Goal: Communication & Community: Ask a question

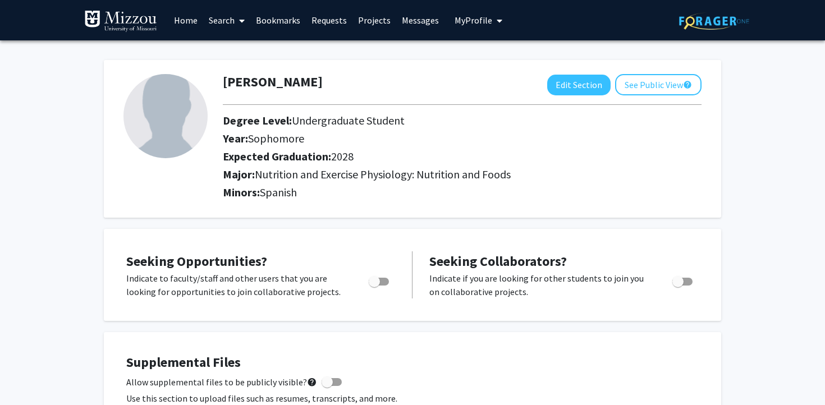
click at [225, 21] on link "Search" at bounding box center [226, 20] width 47 height 39
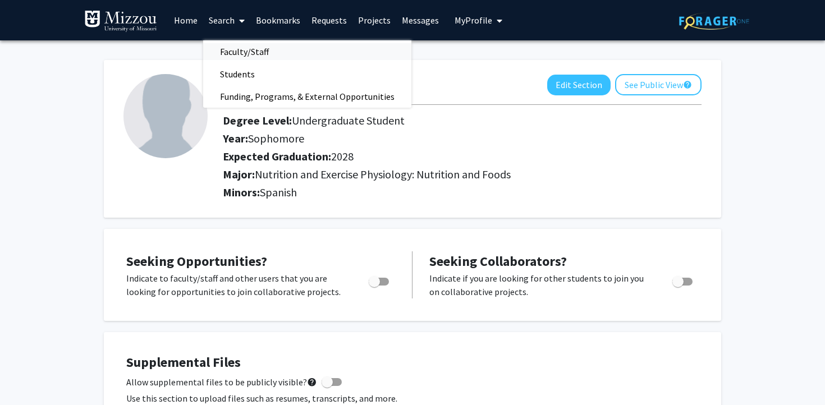
click at [233, 46] on span "Faculty/Staff" at bounding box center [244, 51] width 83 height 22
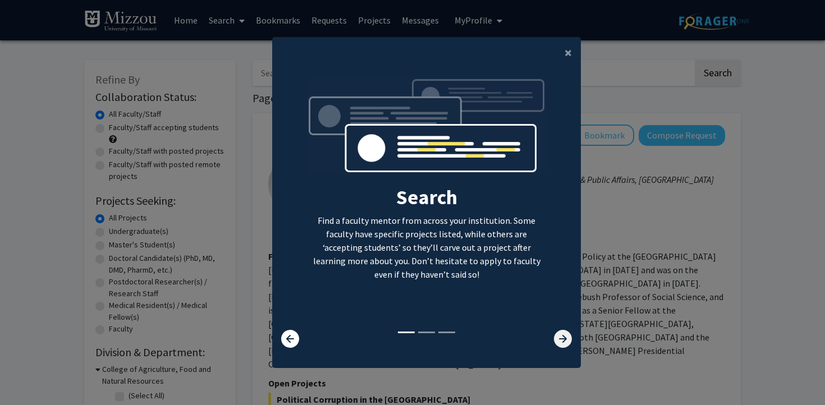
click at [561, 340] on icon at bounding box center [563, 339] width 18 height 18
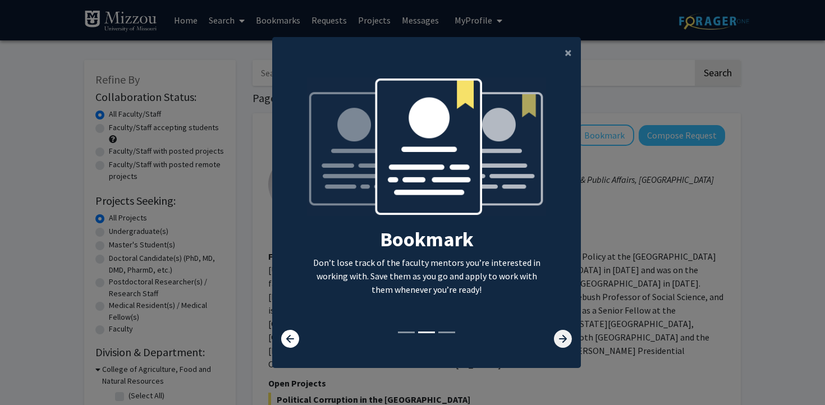
click at [561, 340] on icon at bounding box center [563, 339] width 18 height 18
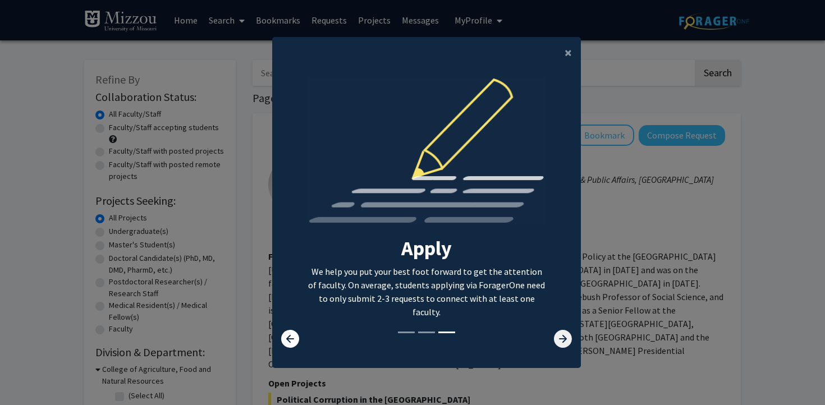
click at [561, 340] on icon at bounding box center [563, 339] width 18 height 18
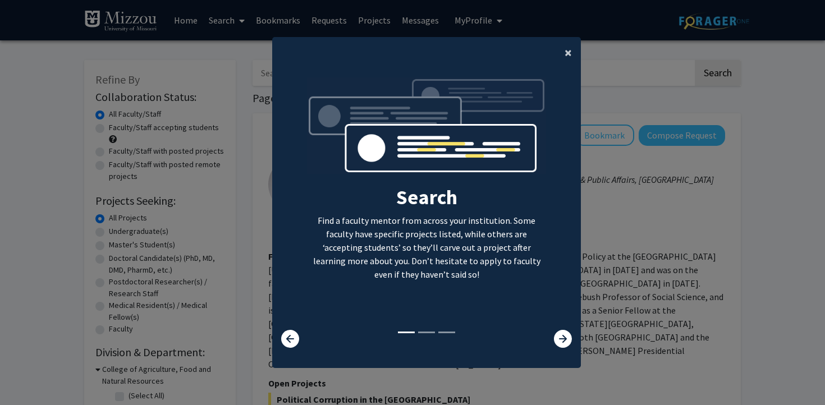
click at [567, 46] on span "×" at bounding box center [568, 52] width 7 height 17
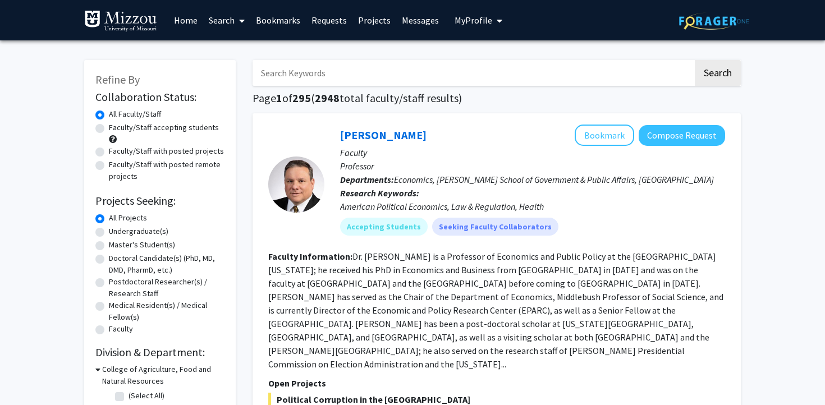
click at [389, 74] on input "Search Keywords" at bounding box center [473, 73] width 441 height 26
type input "[PERSON_NAME]"
click at [695, 60] on button "Search" at bounding box center [718, 73] width 46 height 26
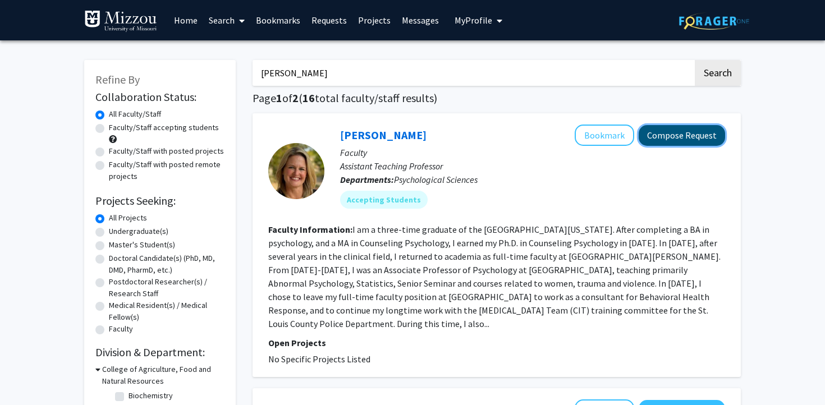
click at [663, 137] on button "Compose Request" at bounding box center [682, 135] width 86 height 21
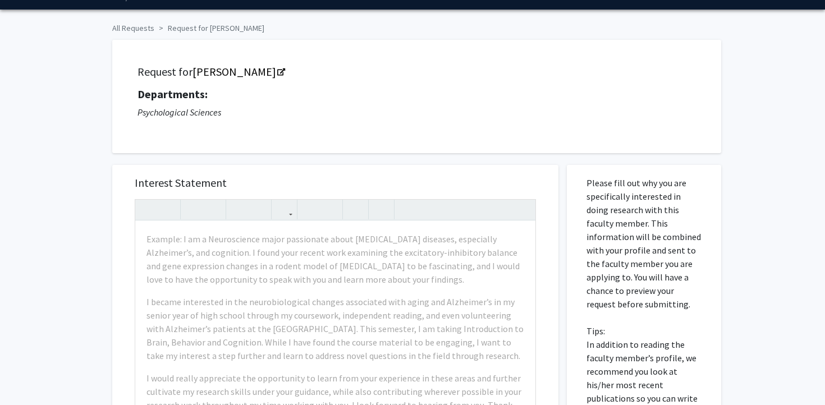
scroll to position [30, 0]
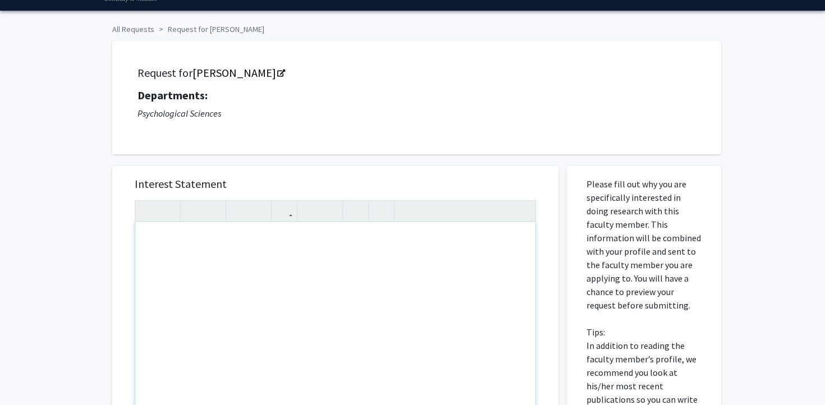
click at [166, 253] on div "Note to users with screen readers: Please press Alt+0 or Option+0 to deactivate…" at bounding box center [335, 350] width 400 height 257
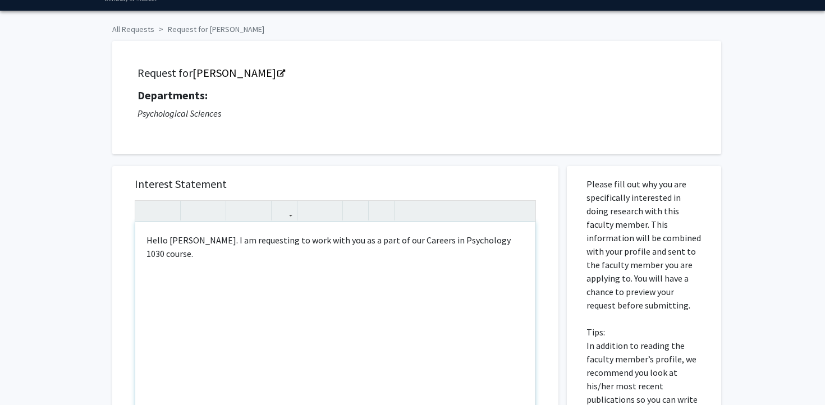
type textarea "Hello [PERSON_NAME]. I am requesting to work with you as a part of our Careers …"
click at [244, 271] on div "Hello [PERSON_NAME]. I am requesting to work with you as a part of our Careers …" at bounding box center [335, 350] width 400 height 257
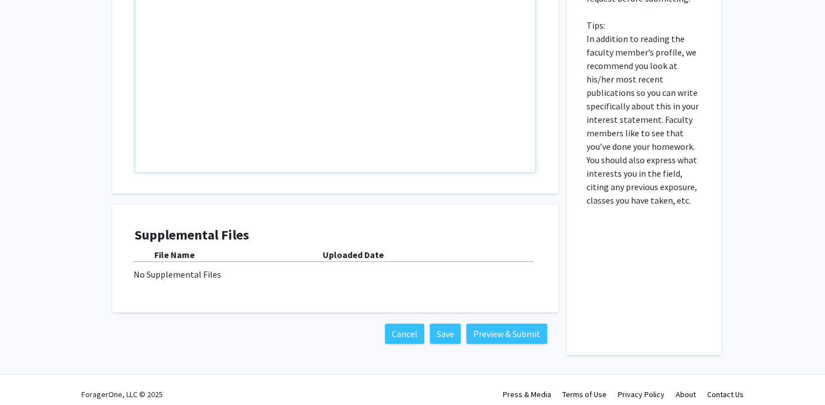
scroll to position [346, 0]
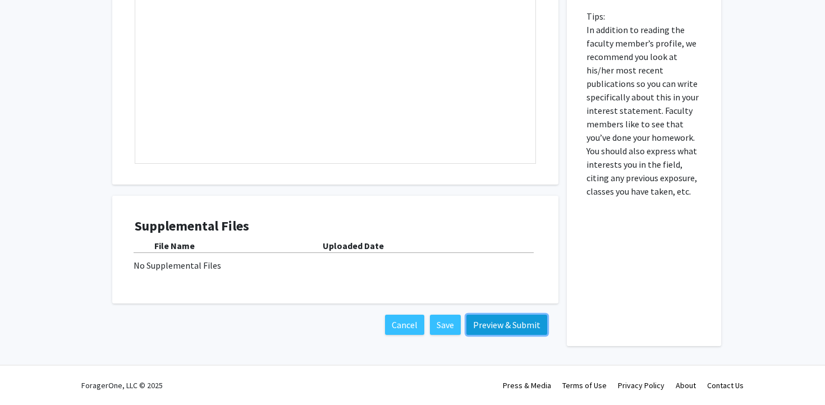
click at [489, 325] on button "Preview & Submit" at bounding box center [507, 325] width 81 height 20
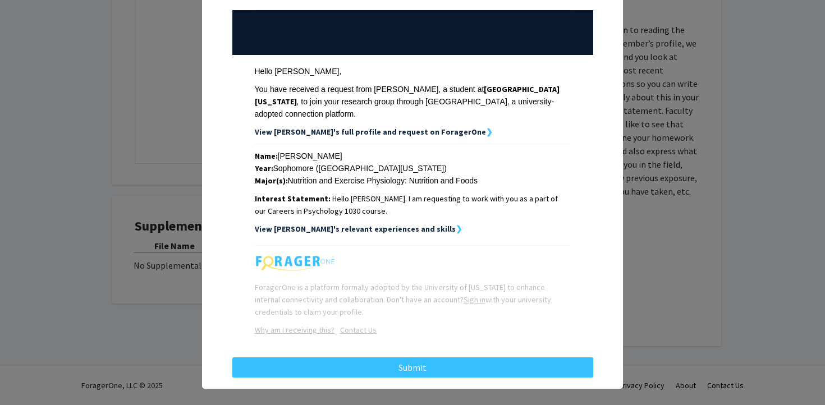
scroll to position [116, 0]
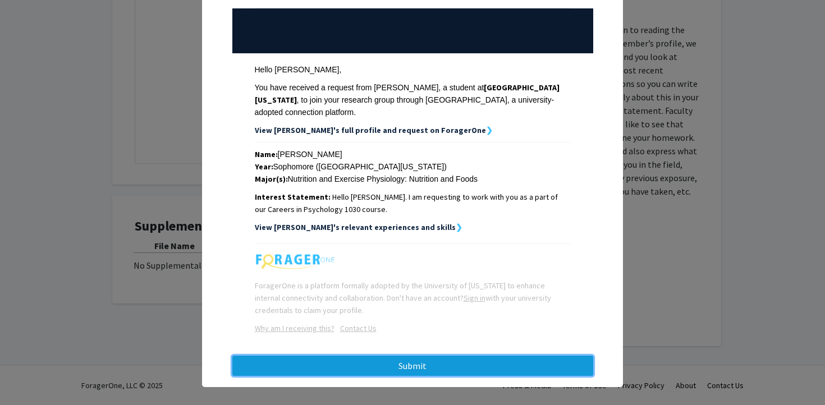
click at [485, 358] on button "Submit" at bounding box center [412, 366] width 361 height 20
